Goal: Navigation & Orientation: Find specific page/section

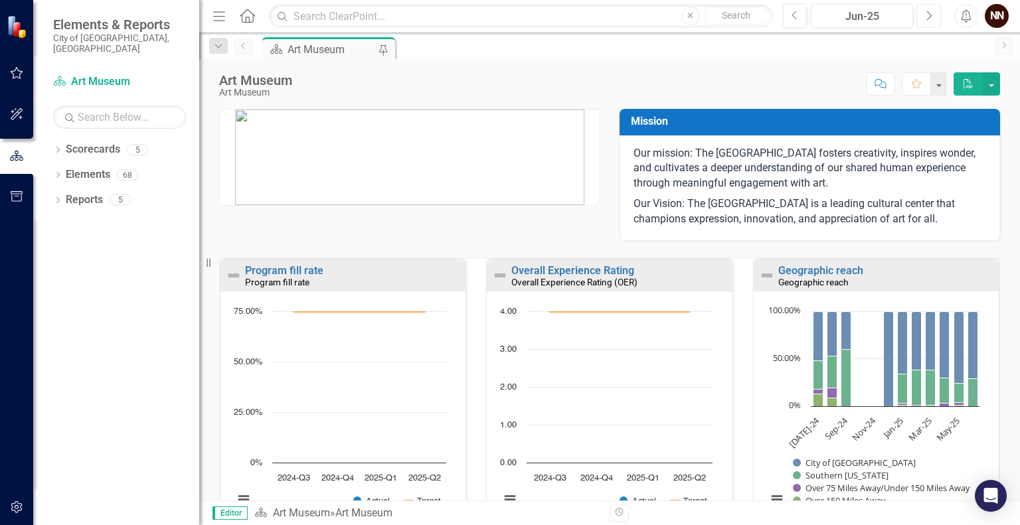
click at [924, 25] on button "Next" at bounding box center [928, 16] width 25 height 24
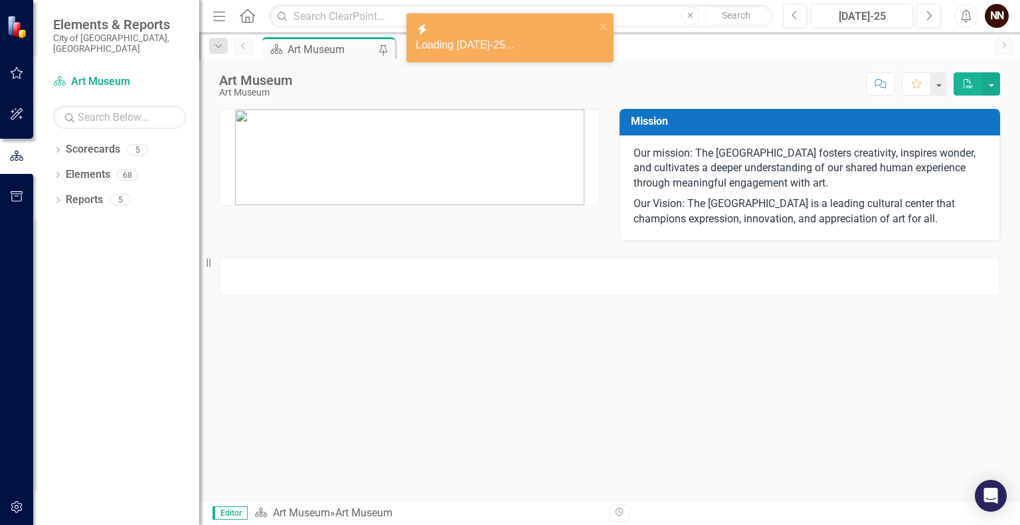
click at [974, 15] on button "Alerts" at bounding box center [966, 16] width 24 height 24
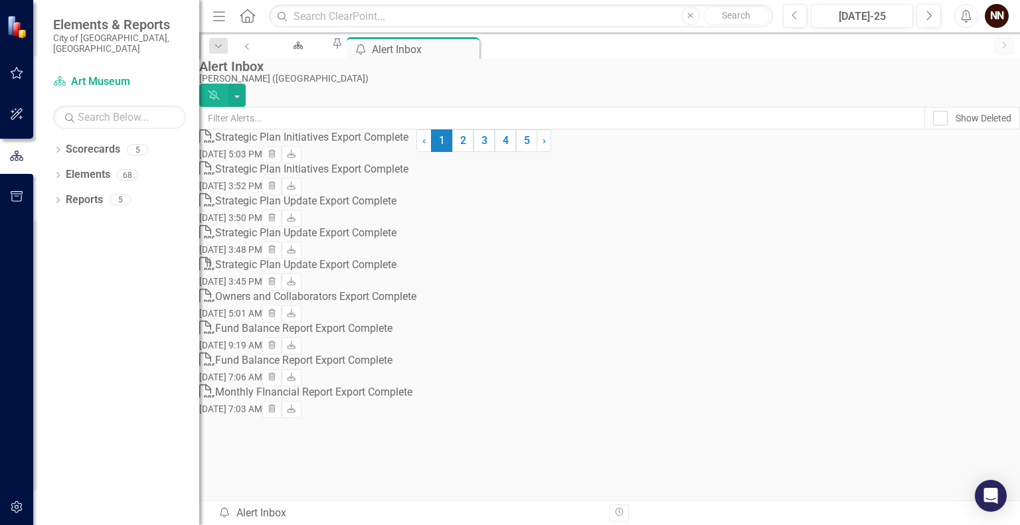
click at [969, 15] on icon "button" at bounding box center [966, 15] width 10 height 13
click at [476, 52] on icon "Close" at bounding box center [469, 47] width 13 height 11
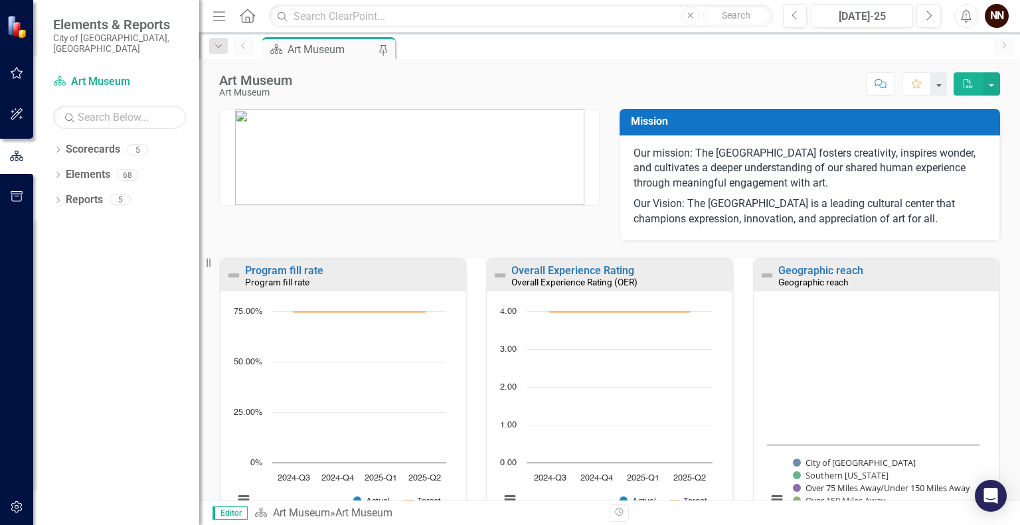
click at [959, 21] on icon "Alerts" at bounding box center [966, 15] width 14 height 13
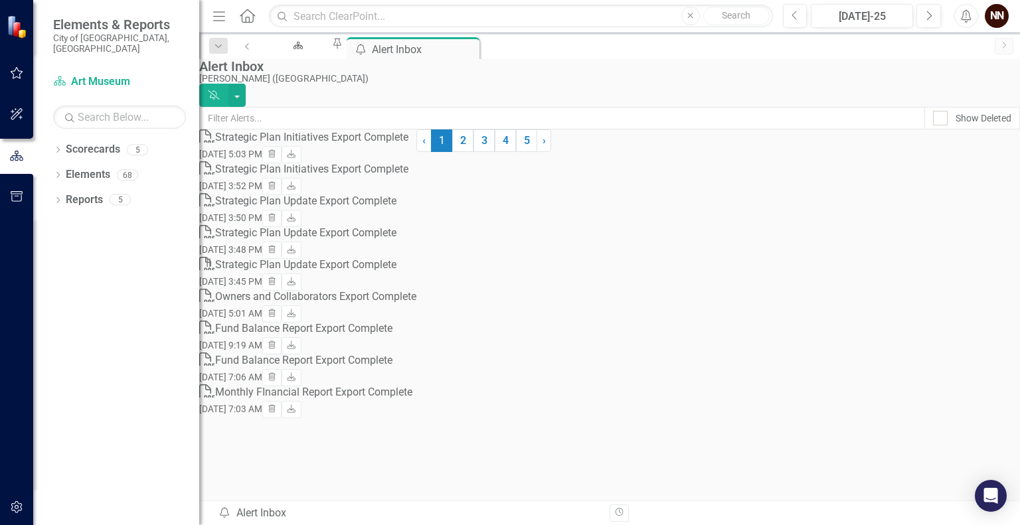
click at [959, 21] on icon "Alerts" at bounding box center [966, 15] width 14 height 13
click at [476, 46] on icon "Close" at bounding box center [469, 47] width 13 height 11
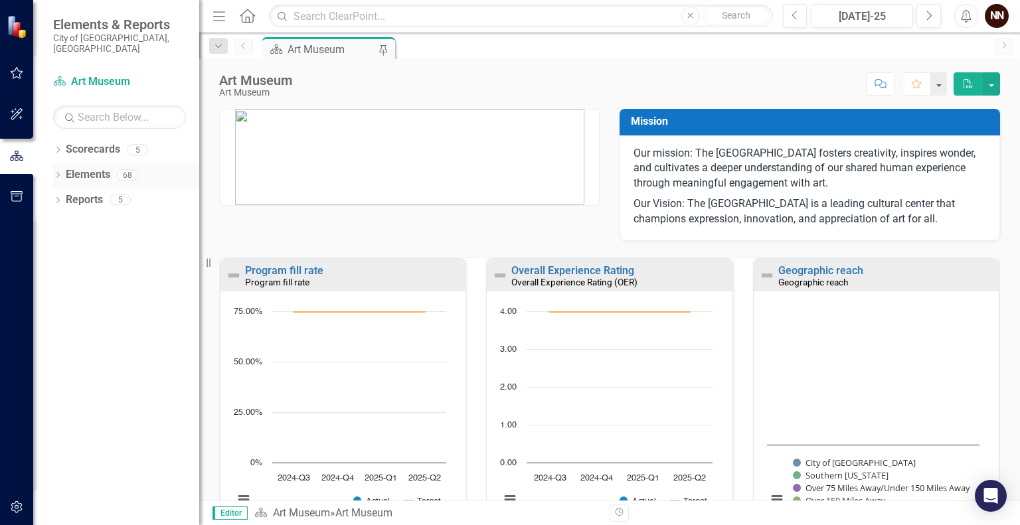
click at [90, 167] on link "Elements" at bounding box center [88, 174] width 44 height 15
